Goal: Task Accomplishment & Management: Manage account settings

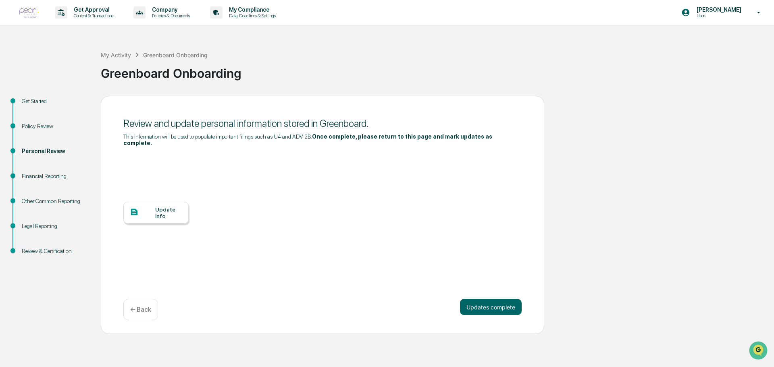
click at [161, 206] on div "Update Info" at bounding box center [168, 212] width 27 height 13
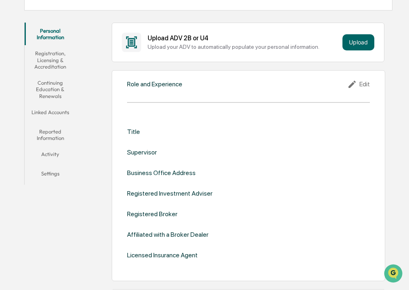
scroll to position [121, 0]
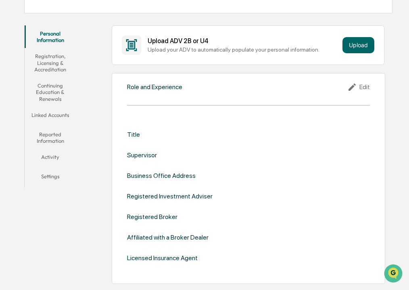
click at [363, 88] on div "Edit" at bounding box center [358, 87] width 23 height 10
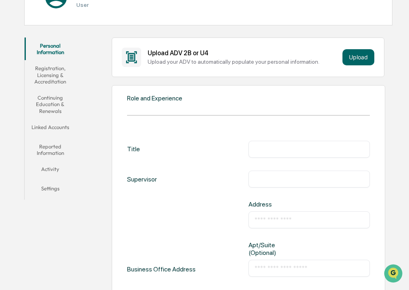
scroll to position [137, 0]
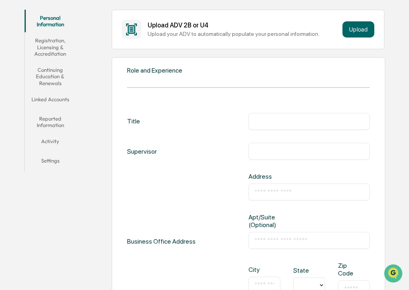
click at [262, 119] on input "text" at bounding box center [308, 121] width 109 height 8
type input "**********"
click at [267, 152] on input "text" at bounding box center [308, 151] width 109 height 8
type input "**********"
click at [262, 189] on input "text" at bounding box center [308, 192] width 109 height 8
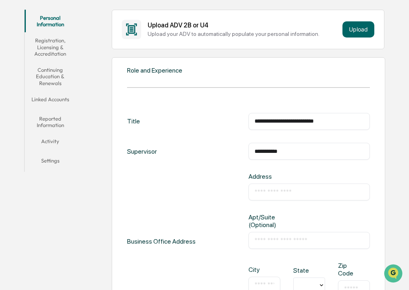
type input "**********"
click at [269, 237] on input "text" at bounding box center [308, 240] width 109 height 8
type input "*********"
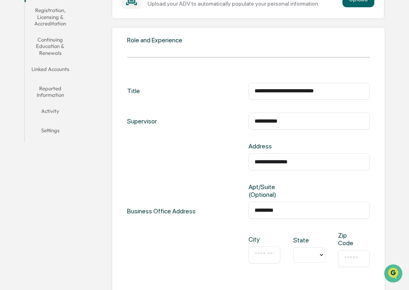
scroll to position [217, 0]
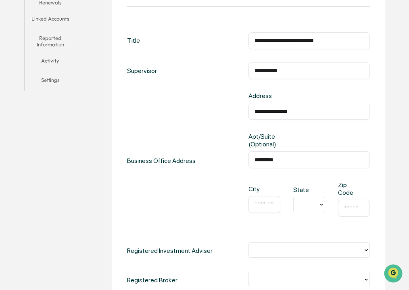
click at [259, 200] on input "text" at bounding box center [264, 204] width 20 height 8
type input "******"
click at [305, 200] on div at bounding box center [306, 204] width 17 height 9
type input "**"
click at [346, 204] on input "text" at bounding box center [354, 208] width 20 height 8
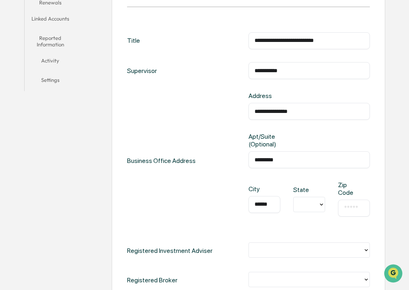
type input "*****"
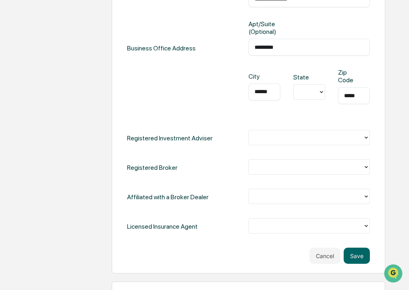
scroll to position [338, 0]
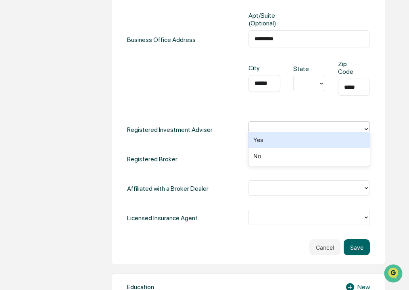
click at [260, 125] on div at bounding box center [306, 129] width 106 height 9
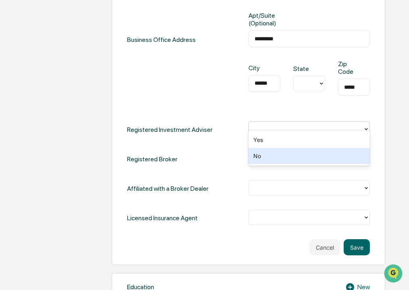
click at [254, 157] on div "No" at bounding box center [308, 156] width 121 height 16
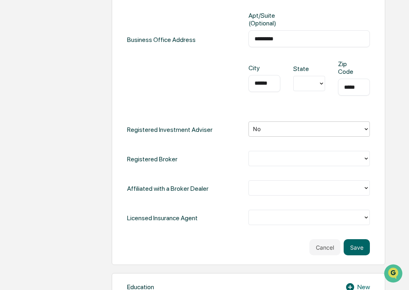
click at [255, 154] on div at bounding box center [306, 158] width 106 height 9
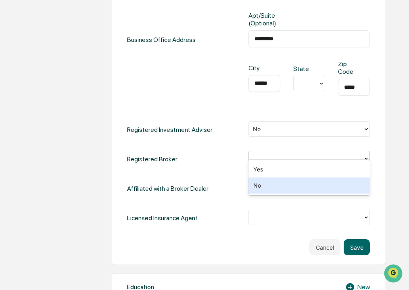
click at [263, 186] on div "No" at bounding box center [308, 185] width 121 height 16
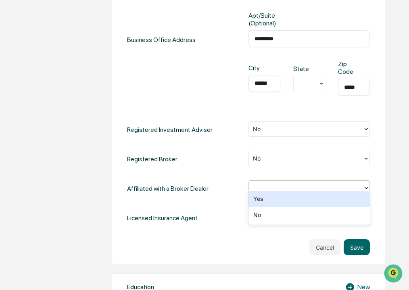
click at [263, 184] on div at bounding box center [306, 188] width 106 height 9
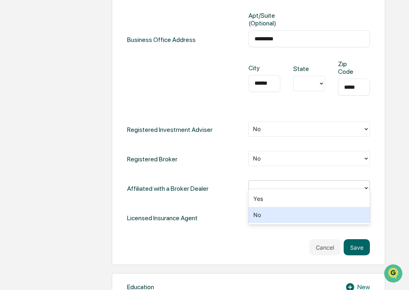
click at [261, 218] on div "No" at bounding box center [308, 215] width 121 height 16
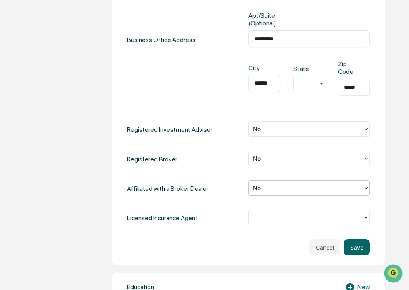
click at [260, 213] on div at bounding box center [306, 217] width 106 height 9
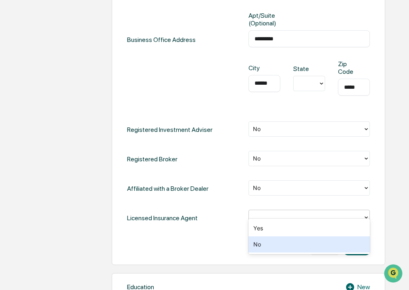
click at [259, 244] on div "No" at bounding box center [308, 244] width 121 height 16
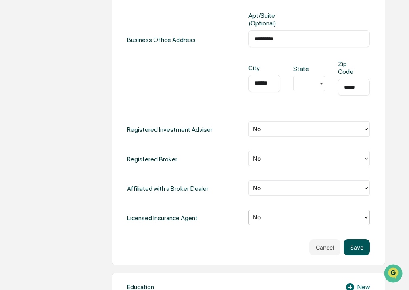
click at [360, 244] on button "Save" at bounding box center [357, 247] width 26 height 16
click at [357, 241] on button "Save" at bounding box center [357, 247] width 26 height 16
click at [354, 241] on button "Save" at bounding box center [357, 247] width 26 height 16
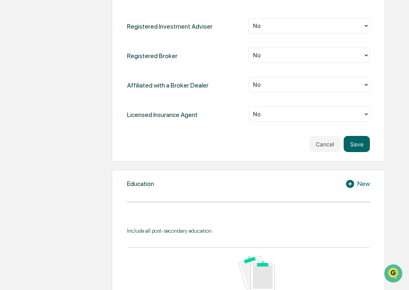
scroll to position [444, 0]
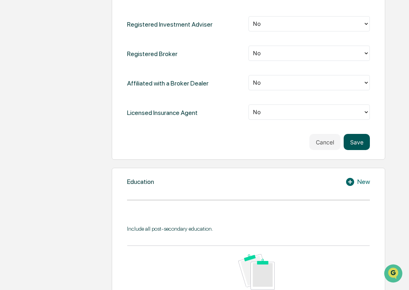
click at [357, 136] on button "Save" at bounding box center [357, 142] width 26 height 16
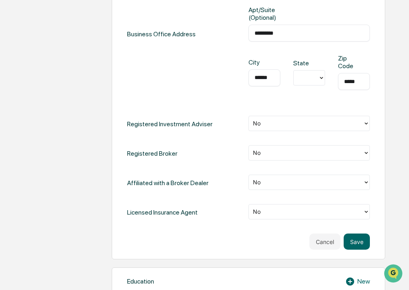
scroll to position [338, 0]
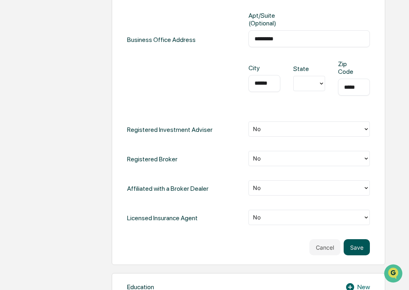
click at [357, 240] on button "Save" at bounding box center [357, 247] width 26 height 16
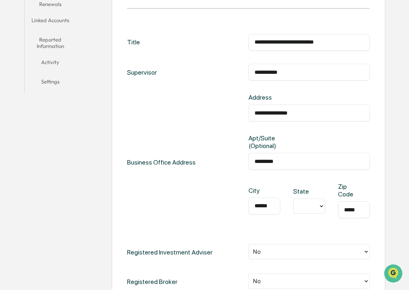
scroll to position [217, 0]
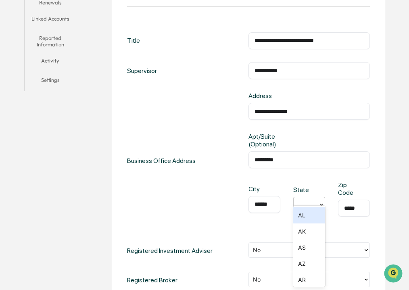
click at [321, 201] on icon at bounding box center [321, 204] width 6 height 6
click at [304, 232] on div "MI" at bounding box center [309, 231] width 32 height 16
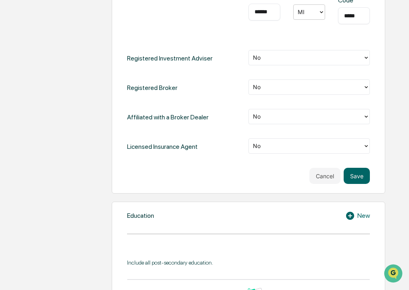
scroll to position [419, 0]
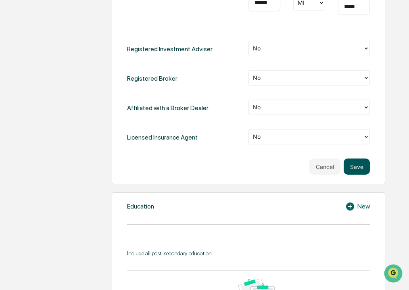
click at [356, 160] on button "Save" at bounding box center [357, 166] width 26 height 16
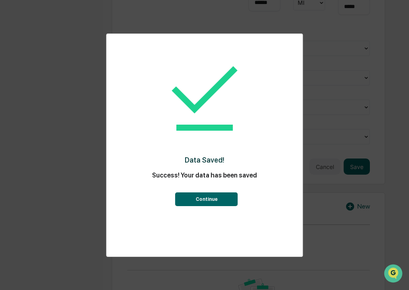
click at [199, 198] on button "Continue" at bounding box center [206, 199] width 63 height 14
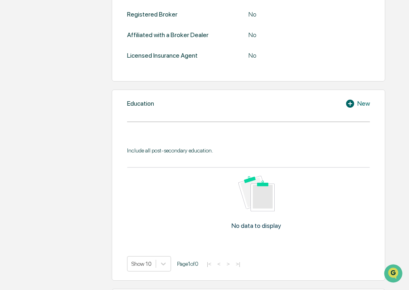
scroll to position [282, 0]
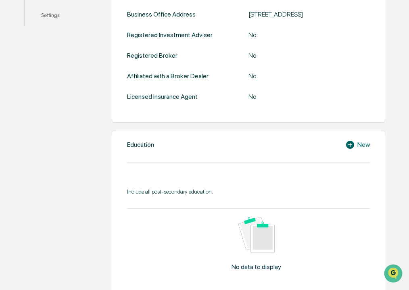
click at [349, 143] on icon at bounding box center [350, 145] width 8 height 8
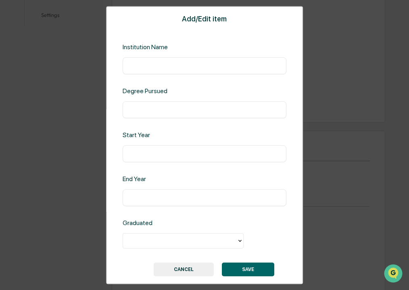
click at [132, 67] on input "text" at bounding box center [205, 66] width 152 height 8
type input "**********"
click at [136, 109] on input "text" at bounding box center [205, 110] width 152 height 8
drag, startPoint x: 143, startPoint y: 111, endPoint x: 129, endPoint y: 111, distance: 14.5
click at [129, 111] on input "***" at bounding box center [205, 110] width 152 height 8
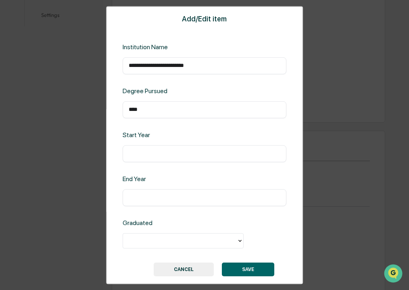
type input "***"
click at [133, 153] on input "text" at bounding box center [205, 154] width 152 height 8
type input "****"
click at [138, 198] on input "text" at bounding box center [205, 198] width 152 height 8
type input "****"
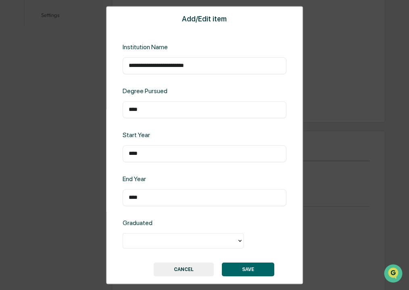
click at [135, 239] on div at bounding box center [180, 240] width 106 height 9
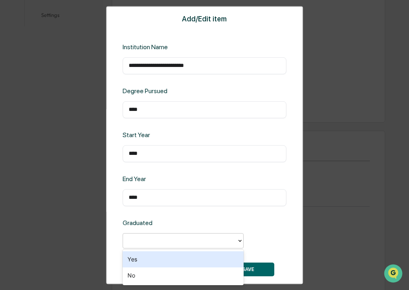
click at [131, 264] on div "Yes" at bounding box center [183, 259] width 121 height 16
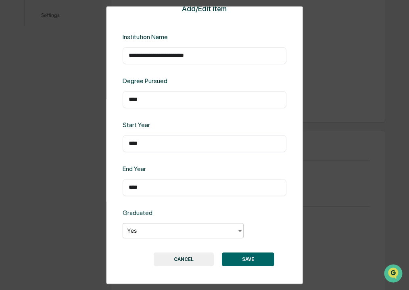
scroll to position [13, 0]
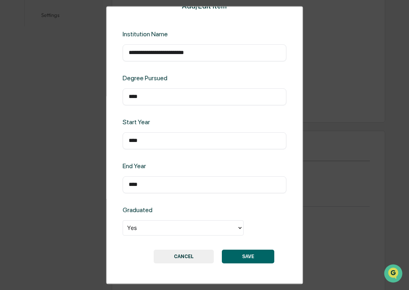
click at [245, 254] on button "SAVE" at bounding box center [248, 257] width 52 height 14
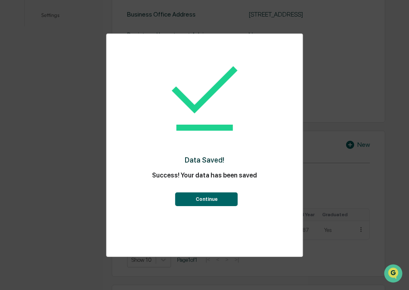
click at [207, 199] on button "Continue" at bounding box center [206, 199] width 63 height 14
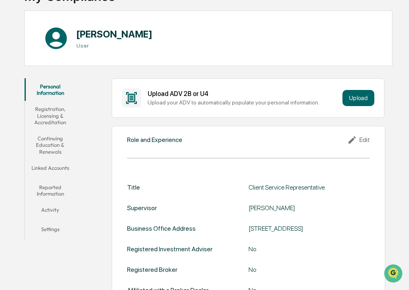
scroll to position [59, 0]
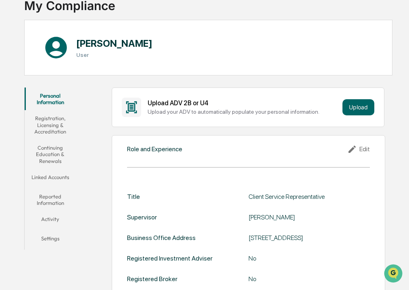
click at [51, 127] on button "Registration, Licensing & Accreditation" at bounding box center [50, 124] width 51 height 29
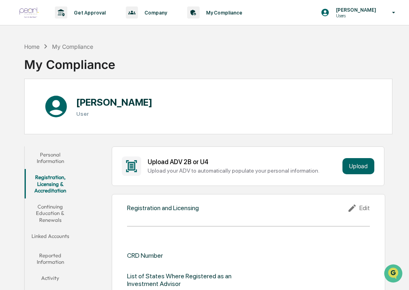
click at [48, 212] on button "Continuing Education & Renewals" at bounding box center [50, 212] width 51 height 29
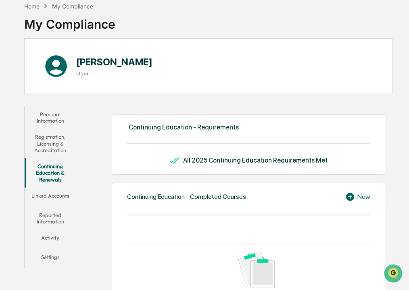
scroll to position [81, 0]
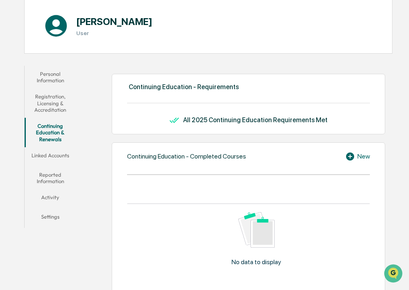
click at [57, 156] on button "Linked Accounts" at bounding box center [50, 156] width 51 height 19
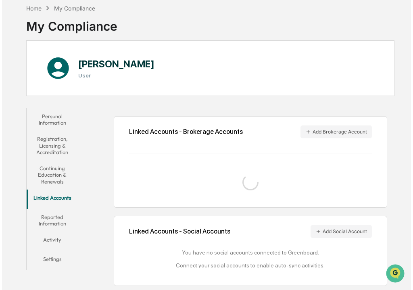
scroll to position [58, 0]
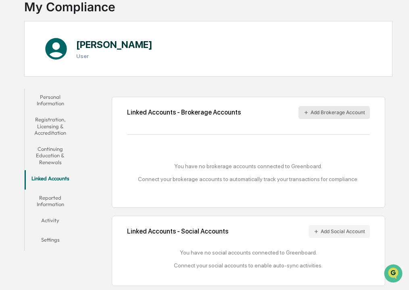
click at [325, 115] on button "Add Brokerage Account" at bounding box center [333, 112] width 71 height 13
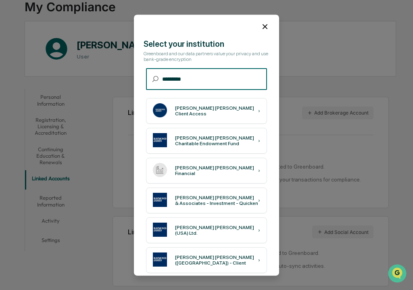
scroll to position [0, 0]
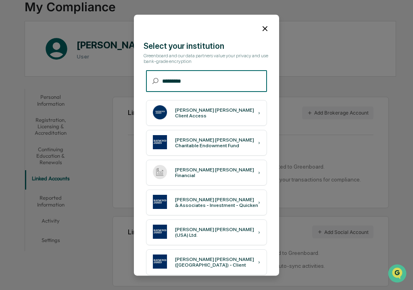
type input "*********"
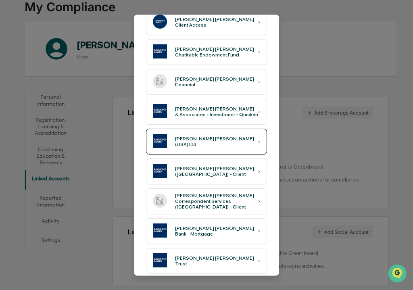
scroll to position [99, 0]
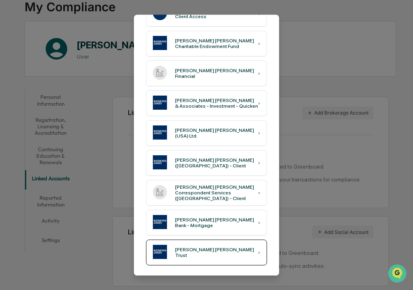
click at [202, 252] on div "Raymond James Trust" at bounding box center [216, 252] width 83 height 11
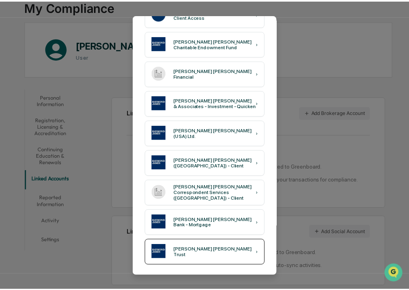
scroll to position [16, 0]
